Goal: Find specific page/section

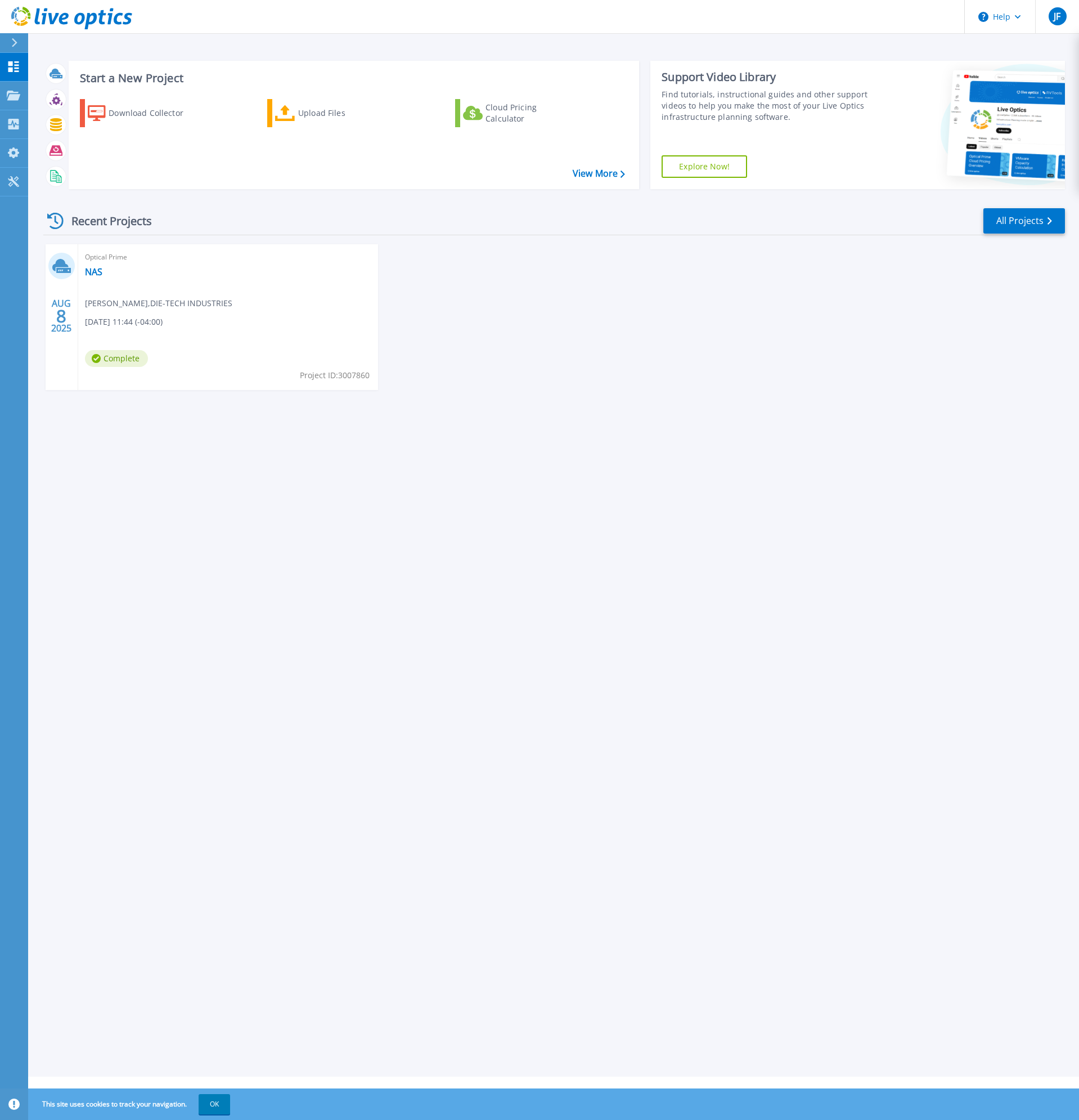
drag, startPoint x: 461, startPoint y: 556, endPoint x: 499, endPoint y: 548, distance: 38.8
click at [462, 556] on div "Start a New Project Download Collector Upload Files Cloud Pricing Calculator Vi…" at bounding box center [553, 538] width 1051 height 1077
click at [18, 92] on icon at bounding box center [13, 95] width 14 height 9
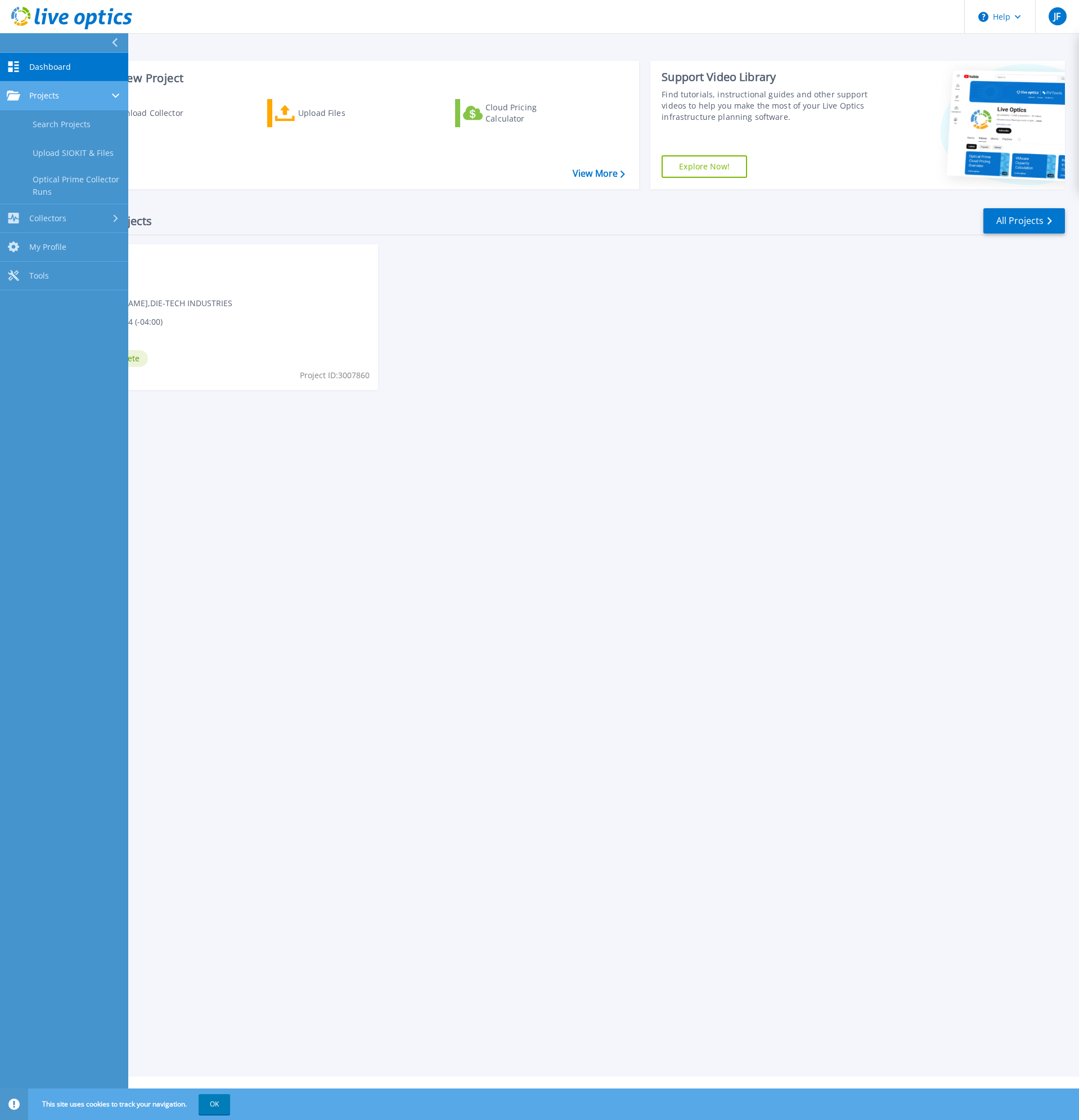
click at [61, 96] on div "Projects" at bounding box center [64, 95] width 114 height 10
click at [58, 96] on span "Projects" at bounding box center [44, 95] width 30 height 10
click at [58, 119] on link "Search Projects" at bounding box center [64, 124] width 128 height 29
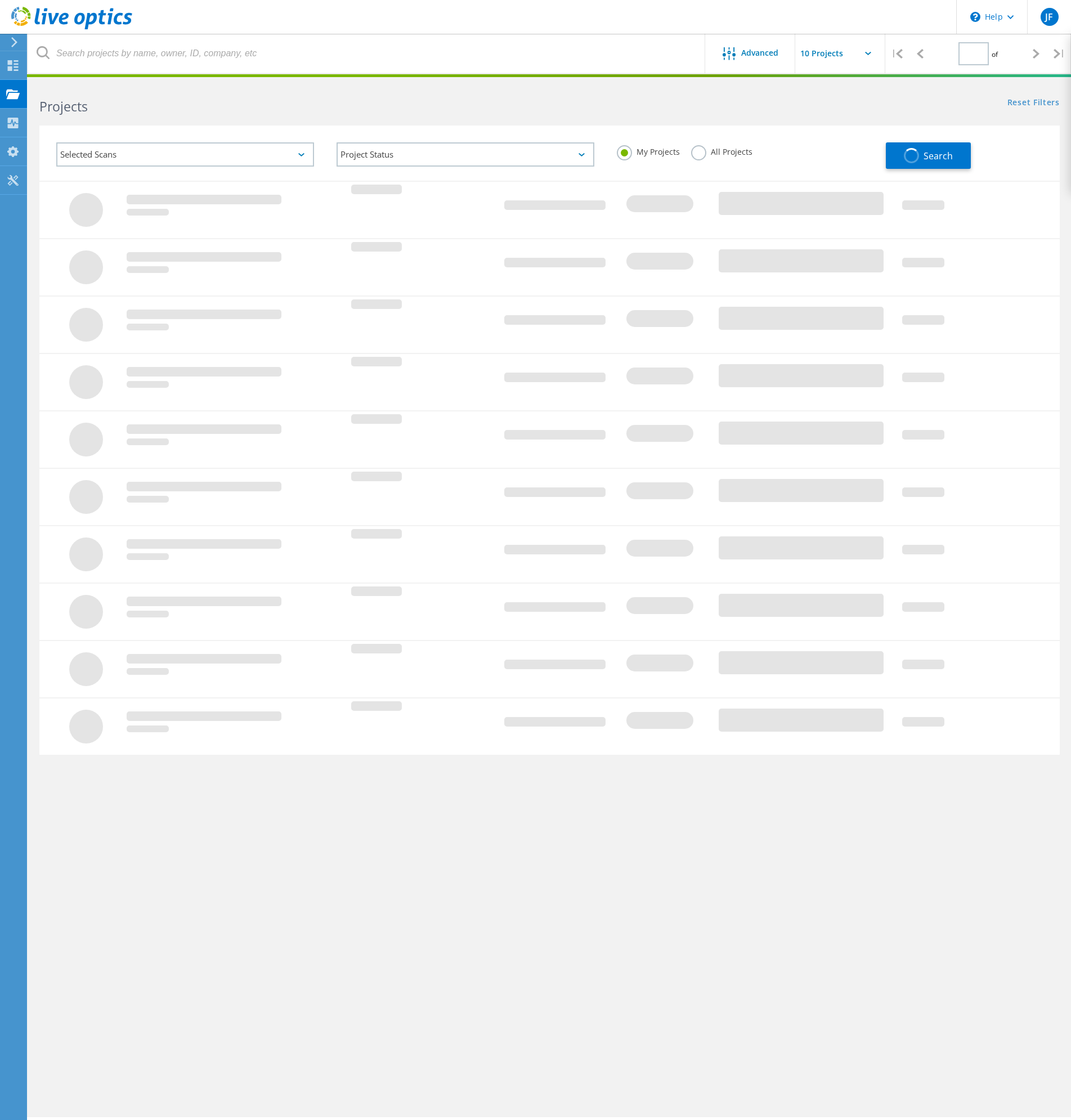
type input "1"
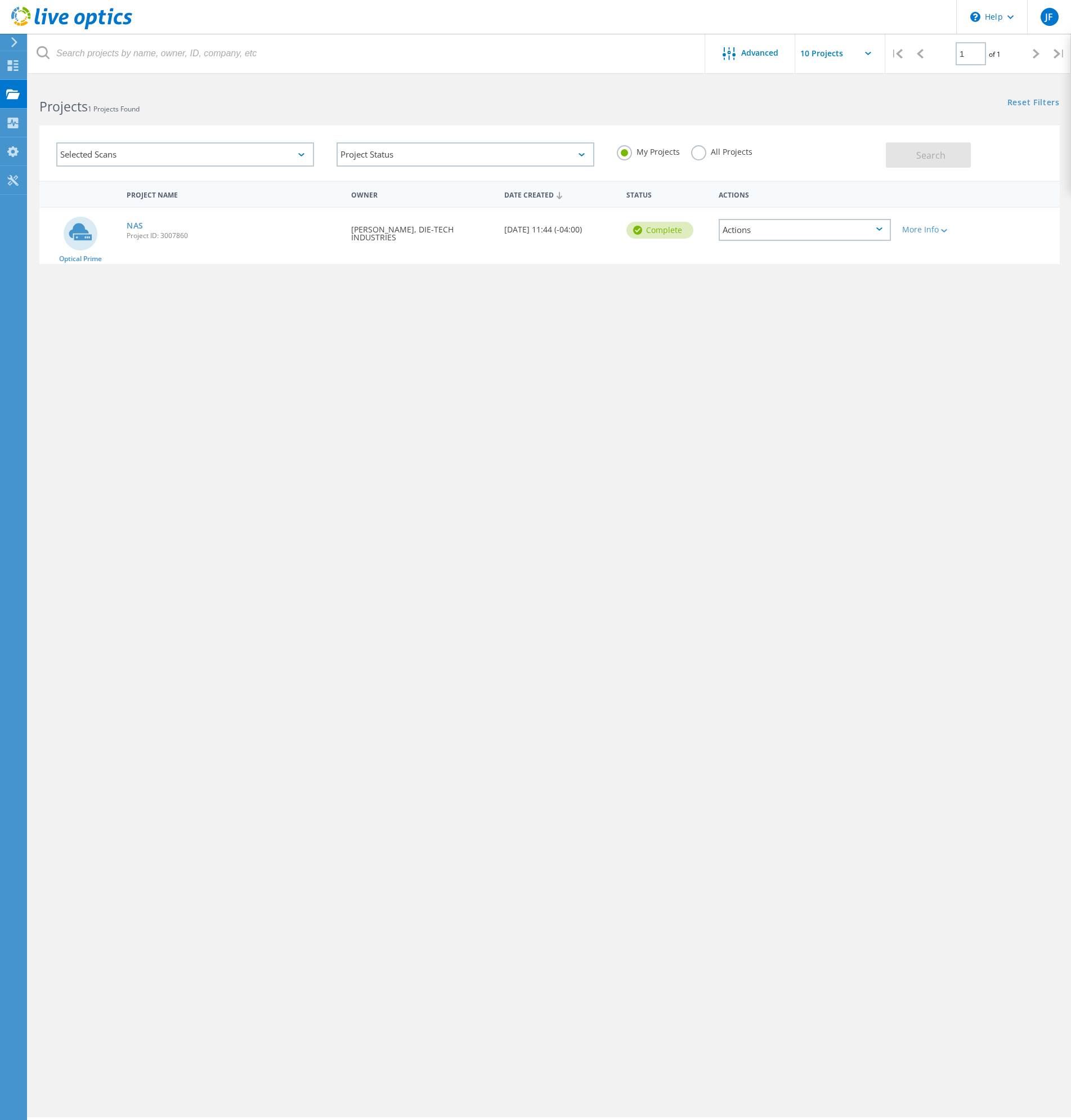
click at [805, 233] on div "Actions" at bounding box center [804, 230] width 173 height 22
click at [766, 201] on div "View Project" at bounding box center [805, 204] width 170 height 18
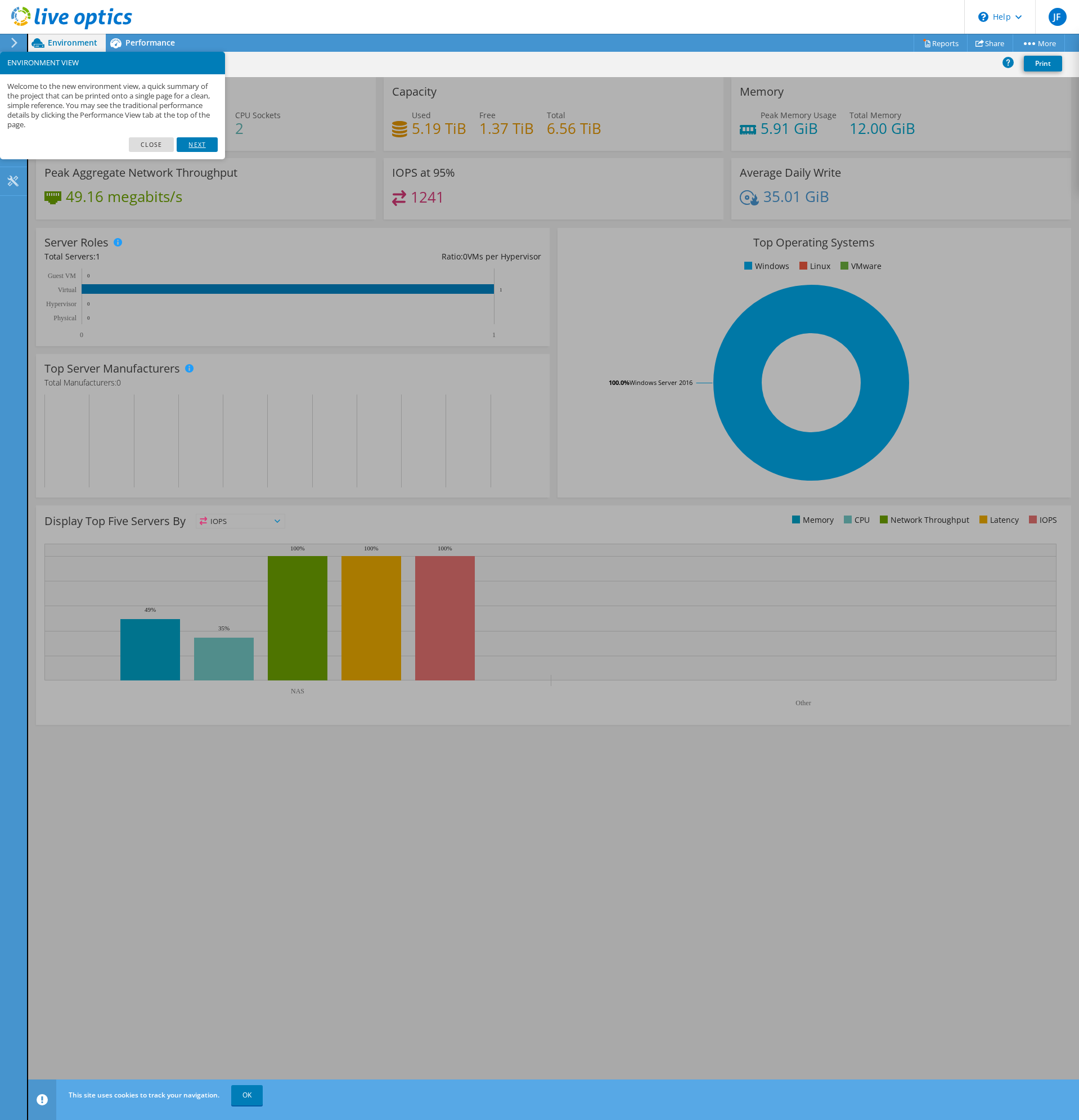
click at [200, 140] on link "Next" at bounding box center [197, 145] width 41 height 15
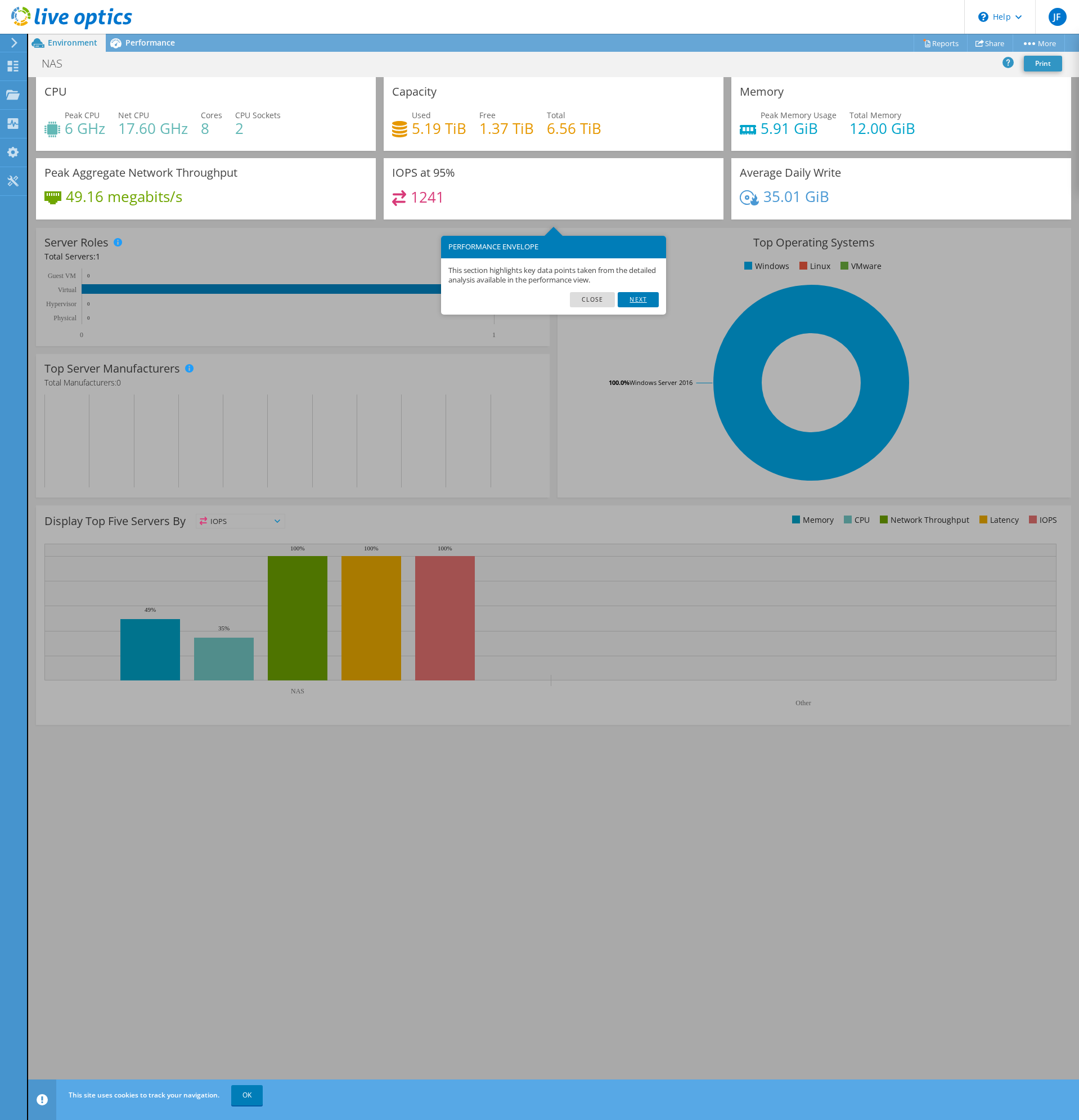
click at [646, 303] on link "Next" at bounding box center [638, 299] width 41 height 15
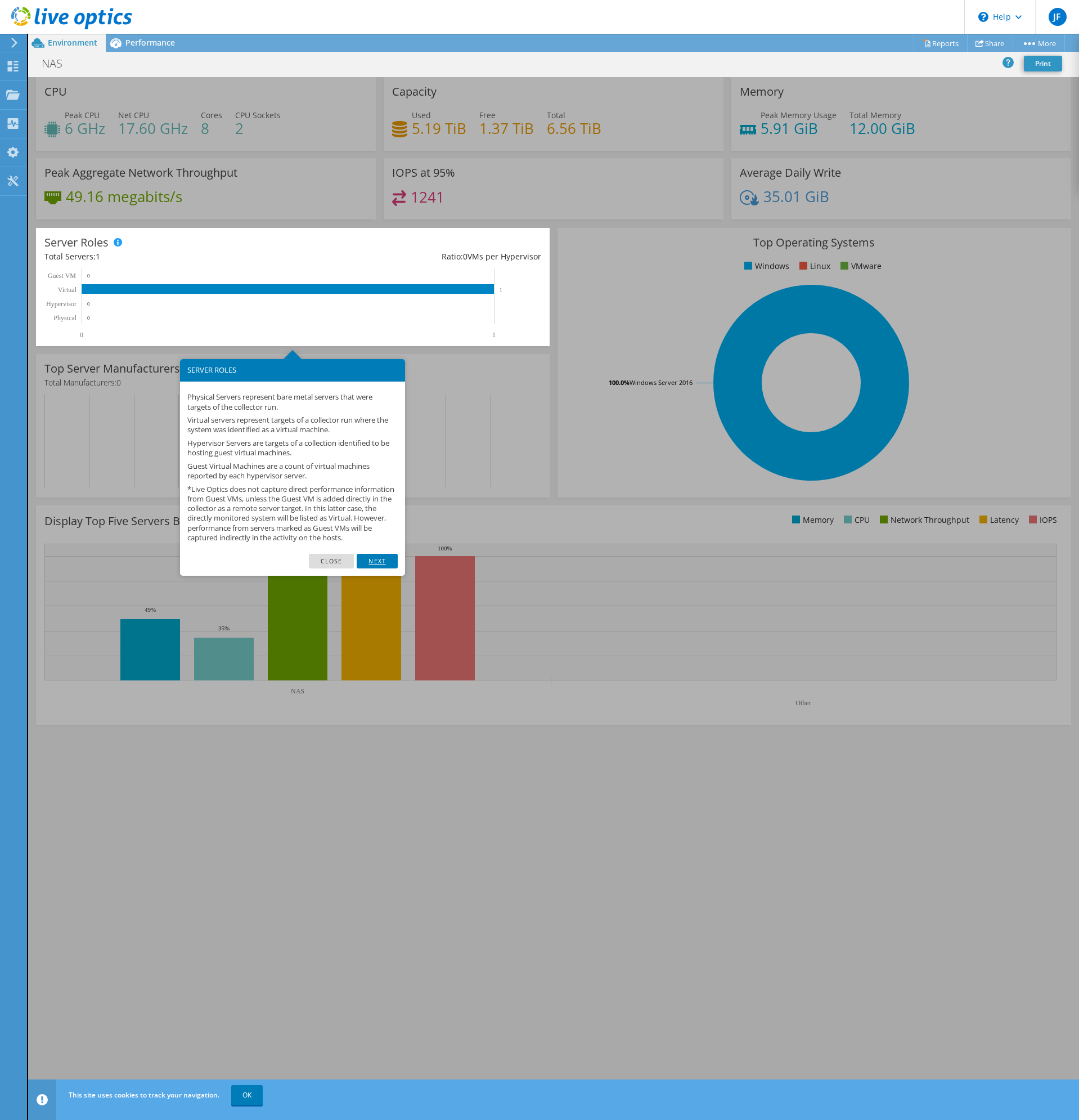
click at [383, 569] on link "Next" at bounding box center [377, 561] width 41 height 15
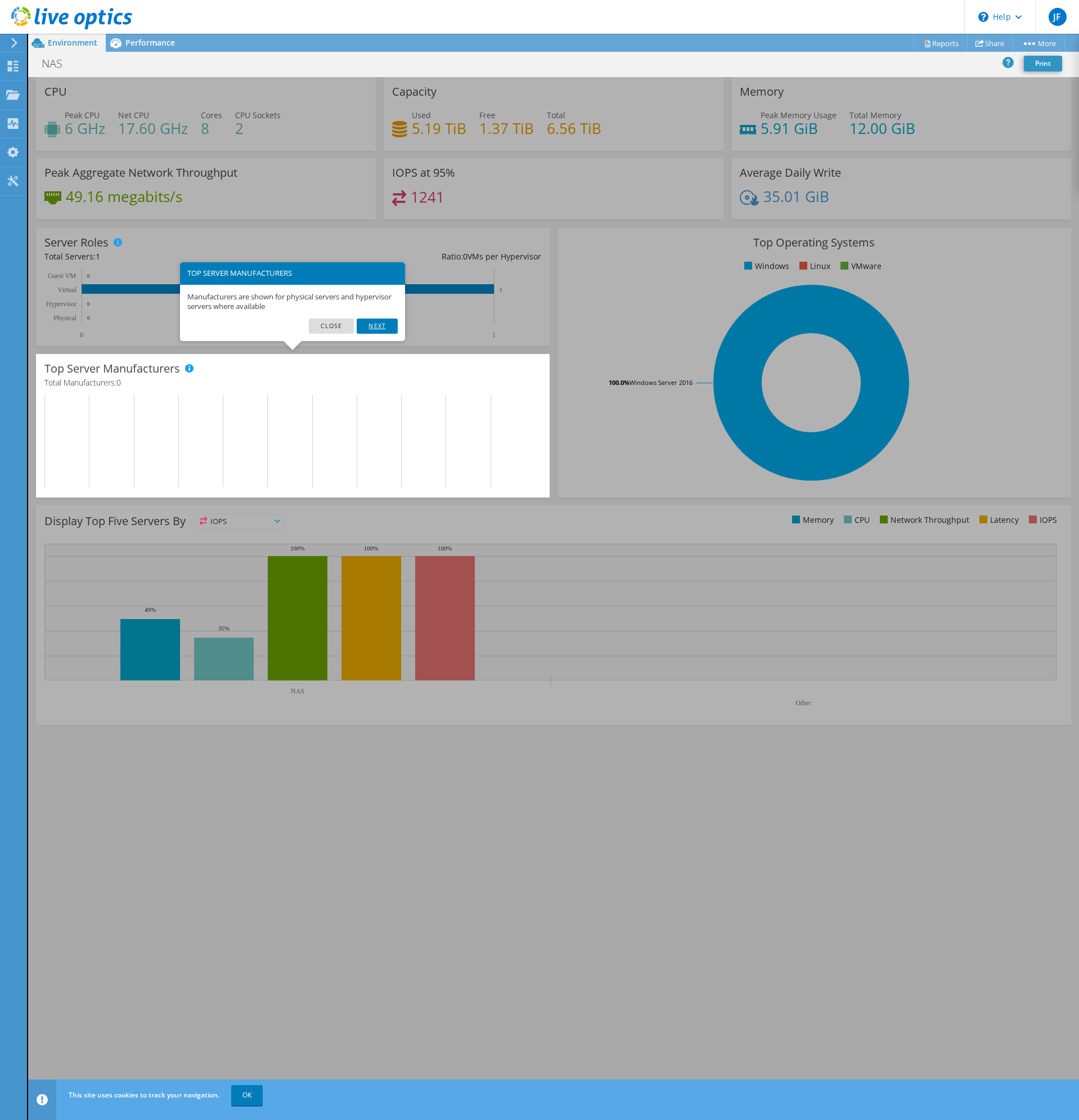
click at [373, 327] on link "Next" at bounding box center [377, 326] width 41 height 15
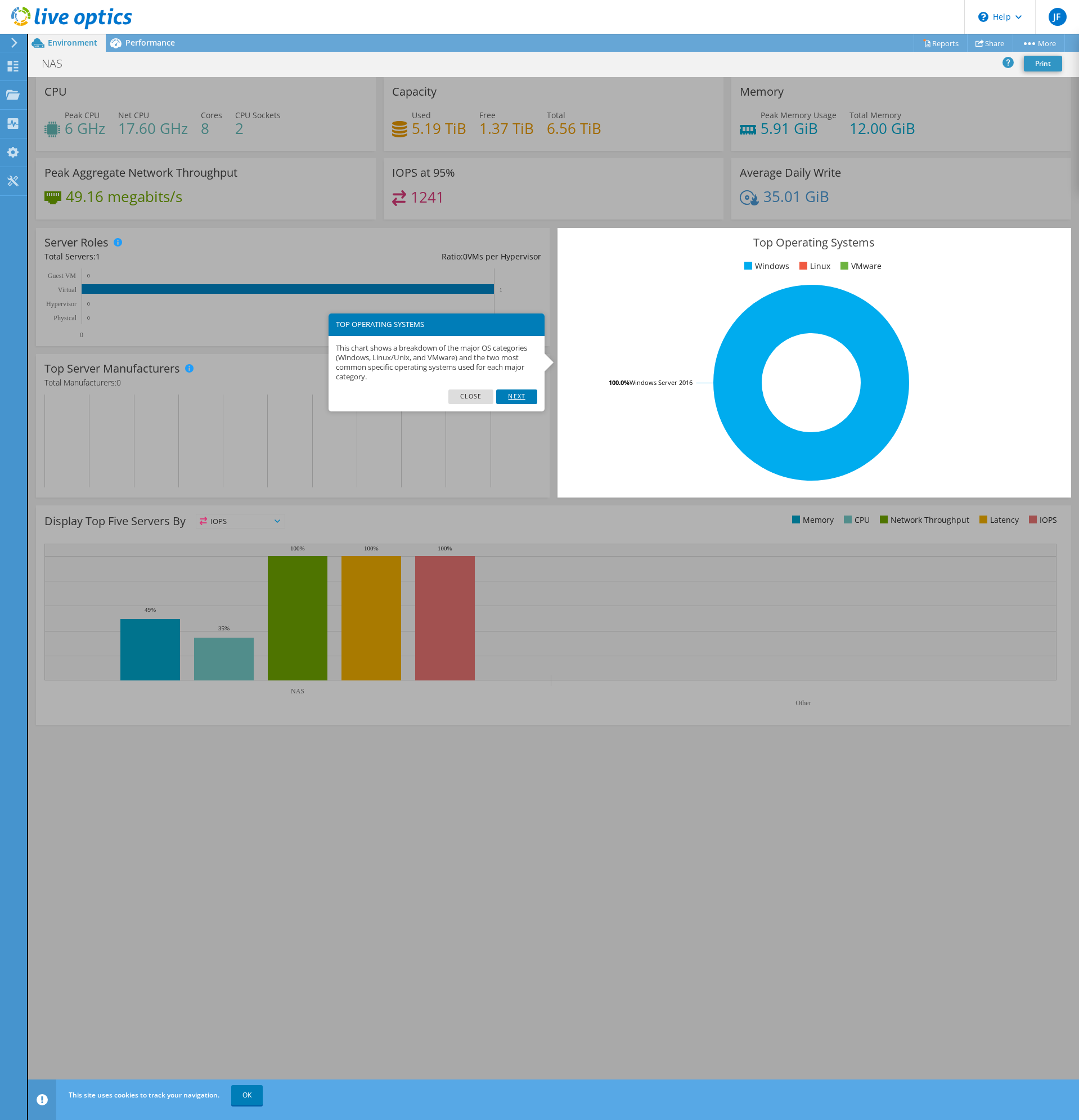
click at [520, 395] on link "Next" at bounding box center [517, 397] width 41 height 15
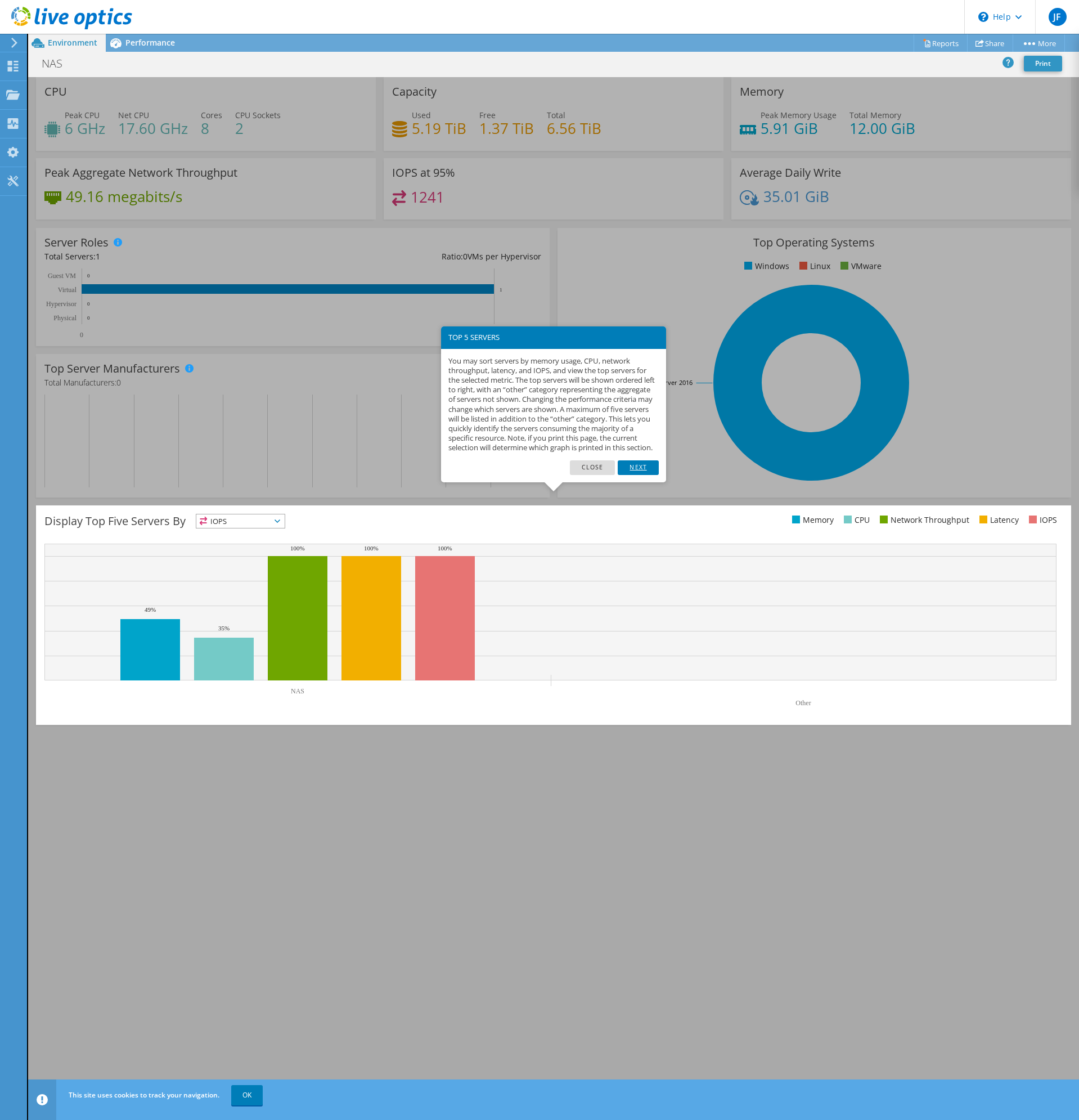
click at [646, 472] on link "Next" at bounding box center [638, 468] width 41 height 15
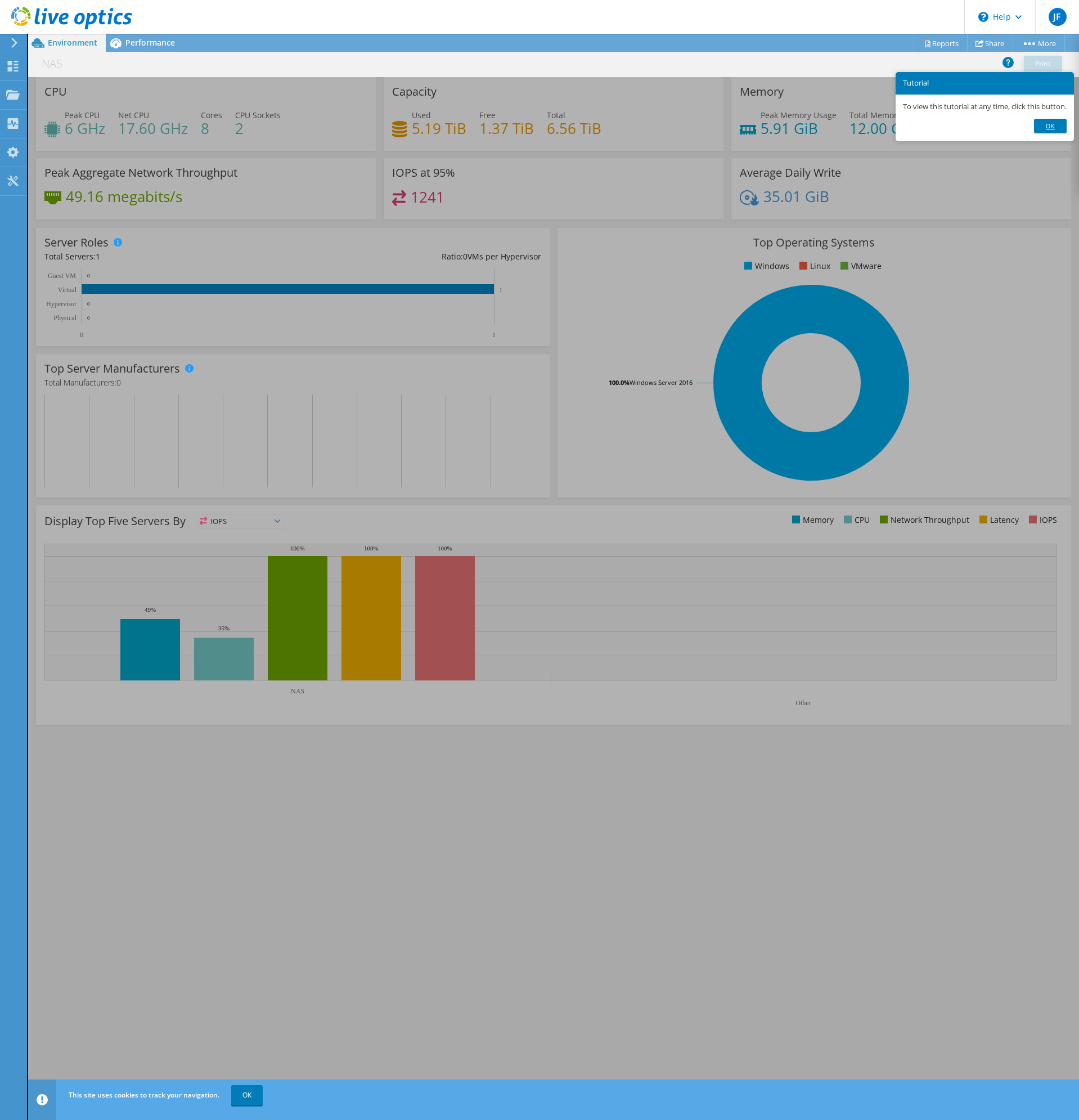
click at [1062, 120] on link "Ok" at bounding box center [1049, 126] width 32 height 15
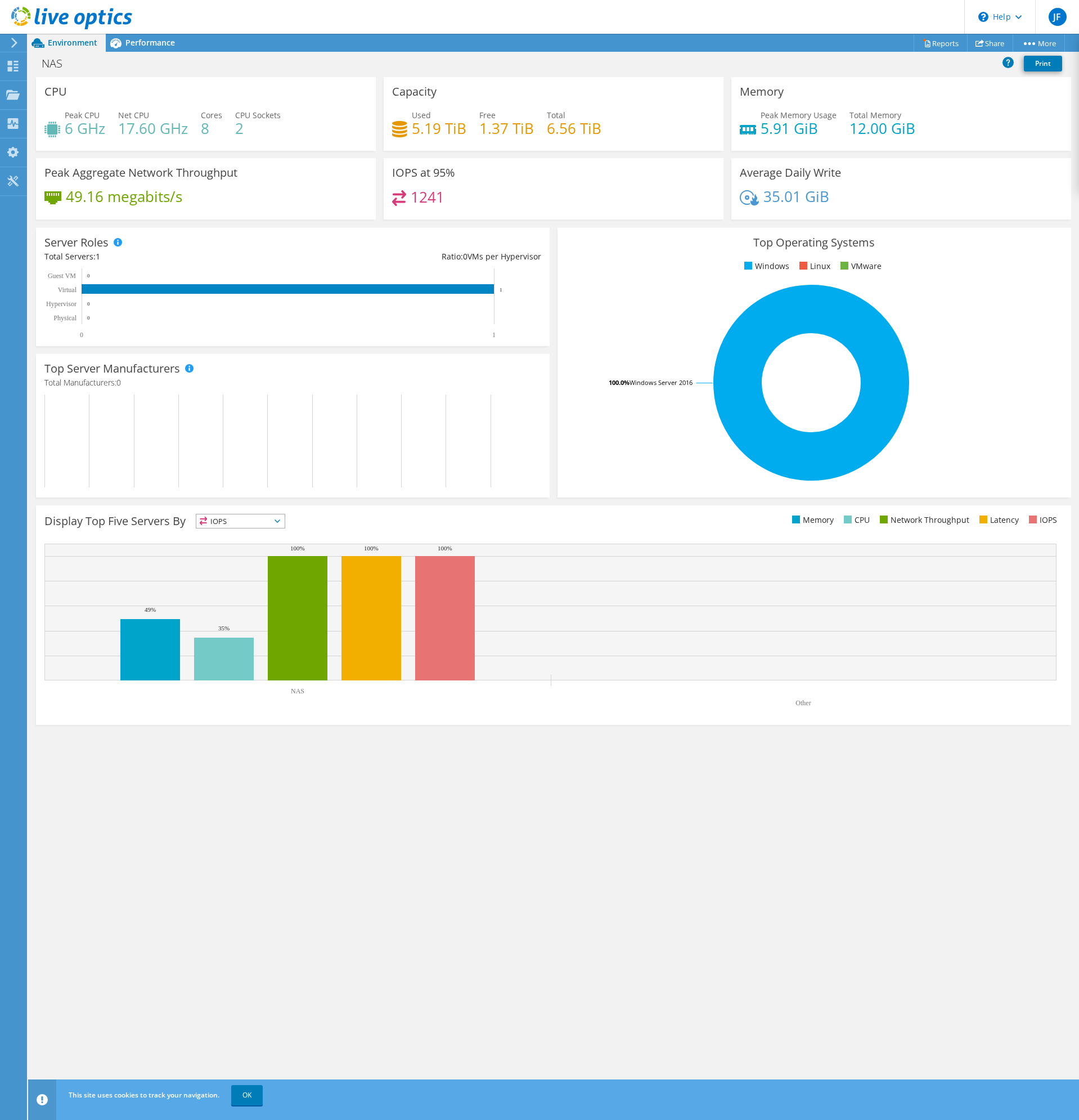
click at [159, 68] on div "NAS Print" at bounding box center [553, 63] width 1051 height 21
